Goal: Information Seeking & Learning: Learn about a topic

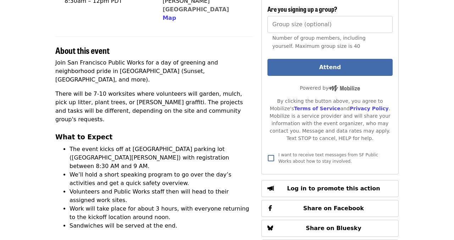
scroll to position [199, 0]
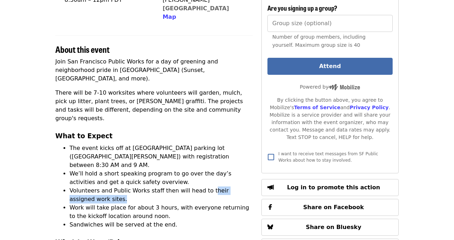
drag, startPoint x: 99, startPoint y: 167, endPoint x: 202, endPoint y: 158, distance: 103.6
click at [202, 187] on li "Volunteers and Public Works staff then will head to their assigned work sites." at bounding box center [161, 195] width 183 height 17
copy li "heir assigned work sites."
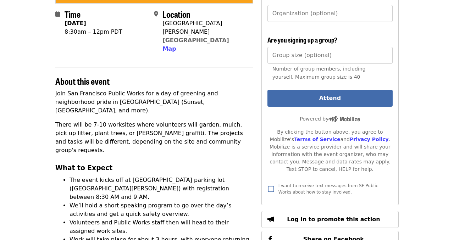
scroll to position [169, 0]
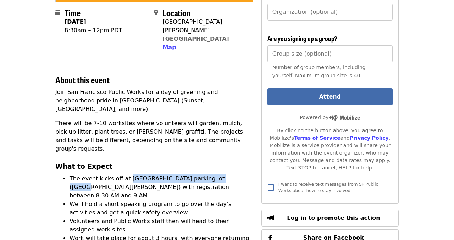
drag, startPoint x: 126, startPoint y: 155, endPoint x: 222, endPoint y: 155, distance: 95.8
click at [222, 175] on li "The event kicks off at [GEOGRAPHIC_DATA] parking lot ([GEOGRAPHIC_DATA][PERSON_…" at bounding box center [161, 188] width 183 height 26
copy li "Sunset Elementary School parking lot"
